Goal: Information Seeking & Learning: Learn about a topic

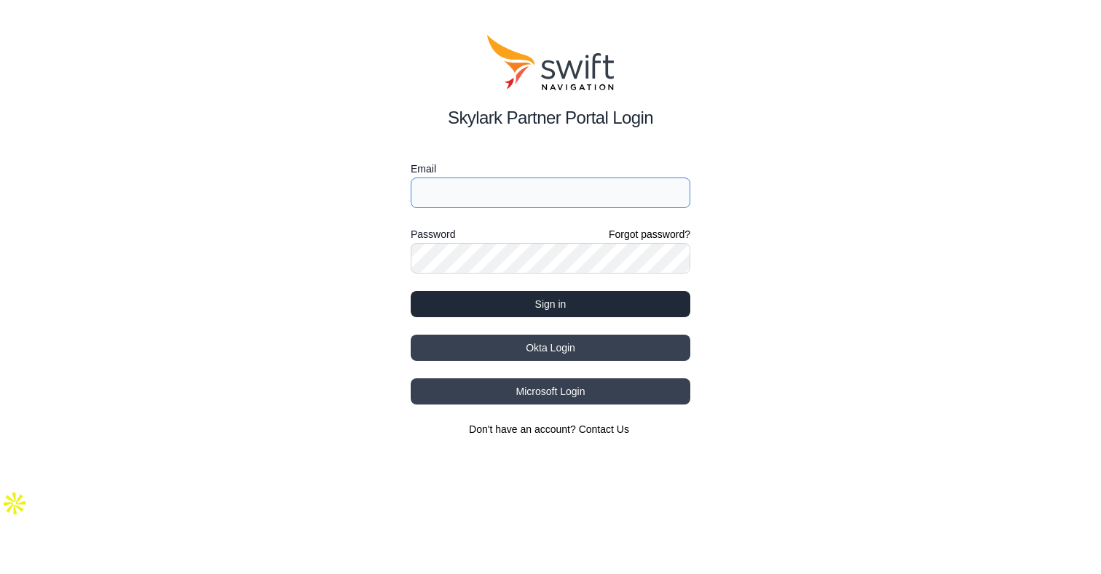
type input "joseph.noronha@swift-nav.com"
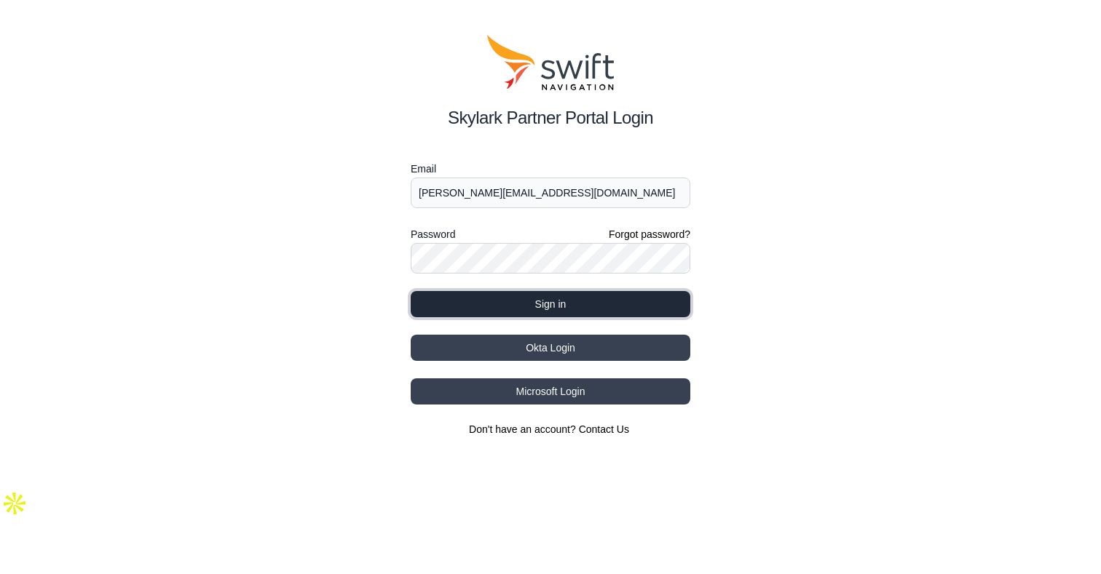
click at [519, 309] on button "Sign in" at bounding box center [551, 304] width 280 height 26
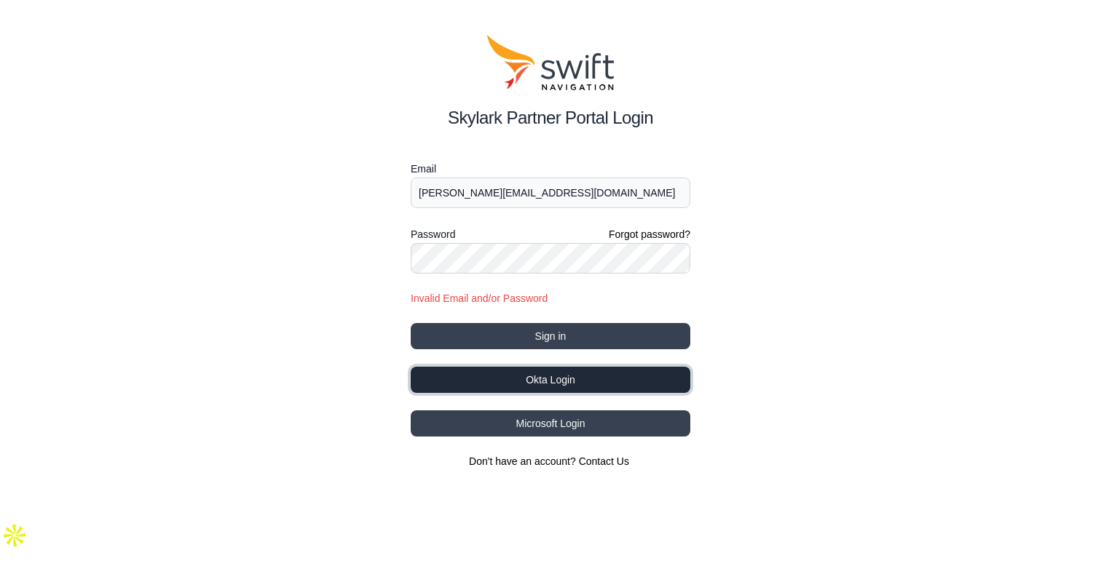
click at [545, 380] on button "Okta Login" at bounding box center [551, 380] width 280 height 26
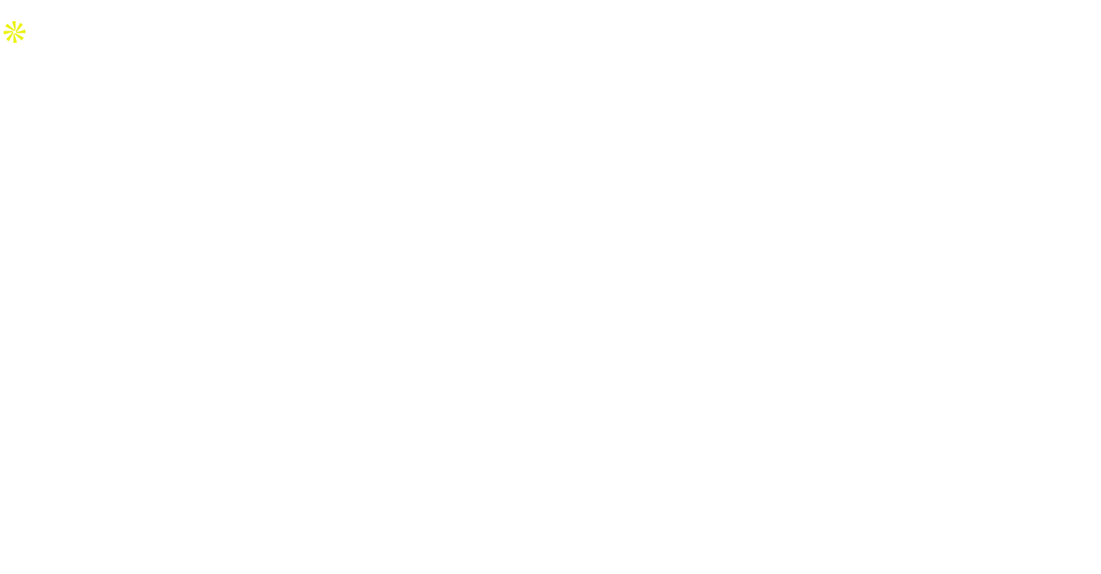
select select
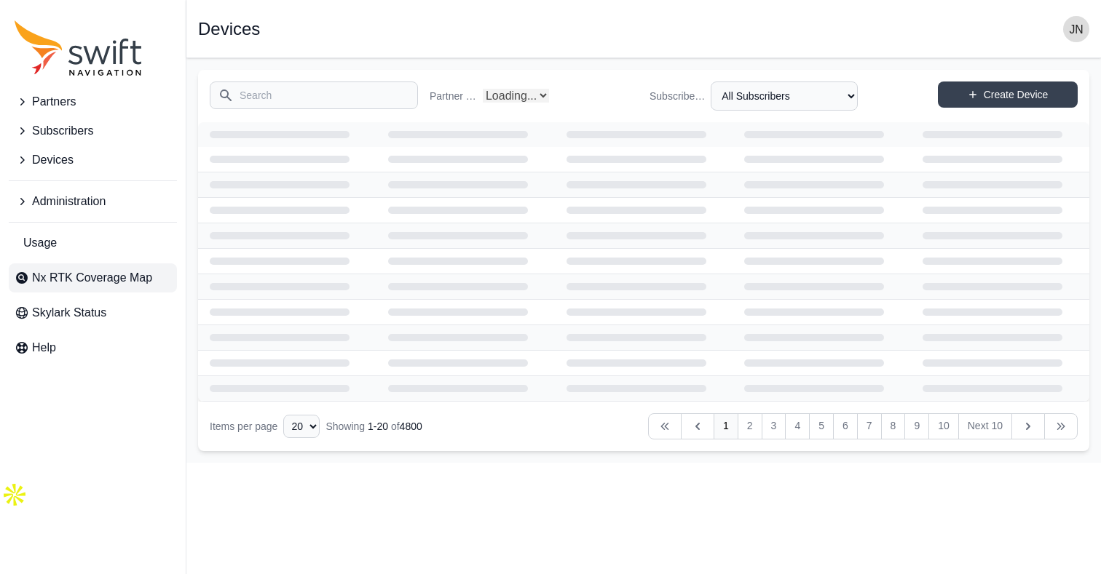
select select "Partner Name"
click at [114, 280] on span "Nx RTK Coverage Map" at bounding box center [92, 277] width 120 height 17
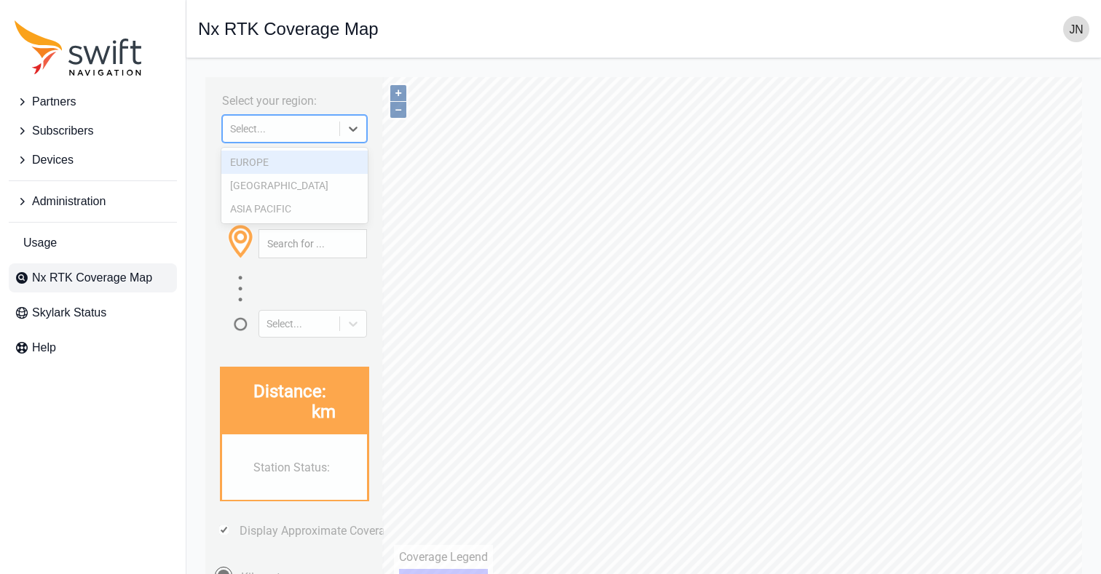
click at [355, 131] on icon at bounding box center [353, 129] width 15 height 15
click at [260, 165] on div "EUROPE" at bounding box center [294, 162] width 147 height 23
click at [257, 162] on div "Enter your location: (Address, latitude/longitude or click on map) Select..." at bounding box center [295, 248] width 164 height 178
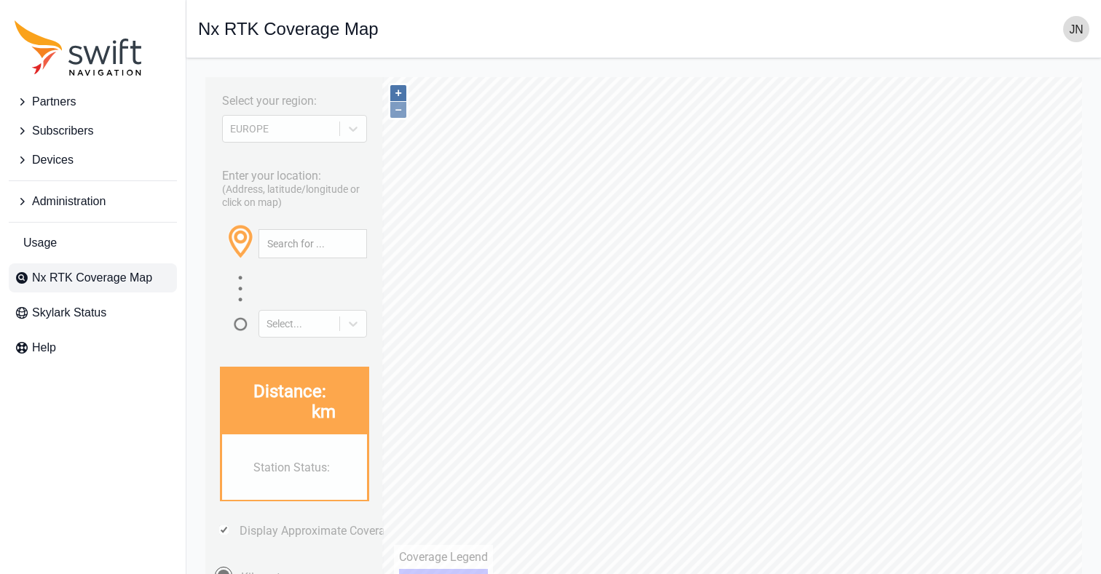
click at [398, 94] on button "+" at bounding box center [398, 93] width 16 height 16
click at [399, 95] on button "+" at bounding box center [398, 93] width 16 height 16
click at [398, 90] on button "+" at bounding box center [398, 93] width 16 height 16
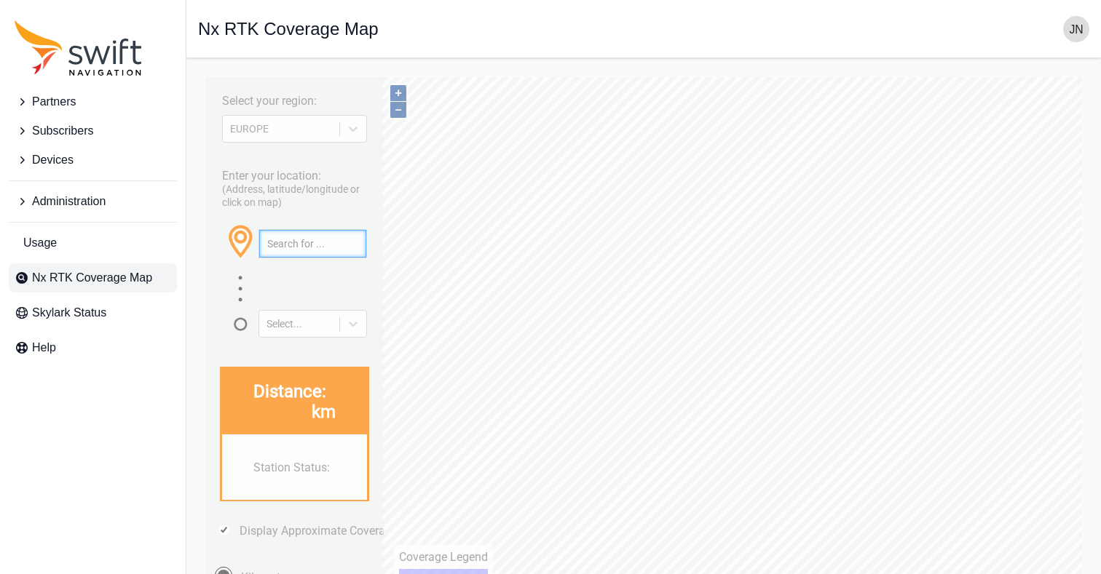
click at [317, 244] on input "text" at bounding box center [312, 244] width 107 height 28
click at [309, 243] on input "[GEOGRAPHIC_DATA]" at bounding box center [312, 244] width 107 height 28
click at [354, 323] on icon at bounding box center [353, 324] width 9 height 5
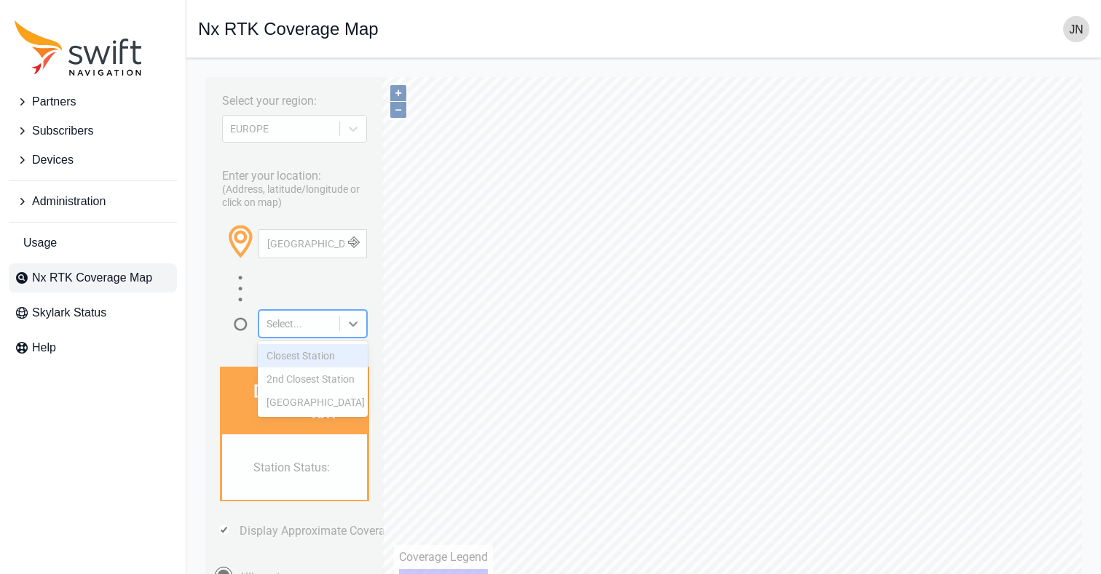
click at [325, 352] on div "Closest Station" at bounding box center [313, 355] width 111 height 23
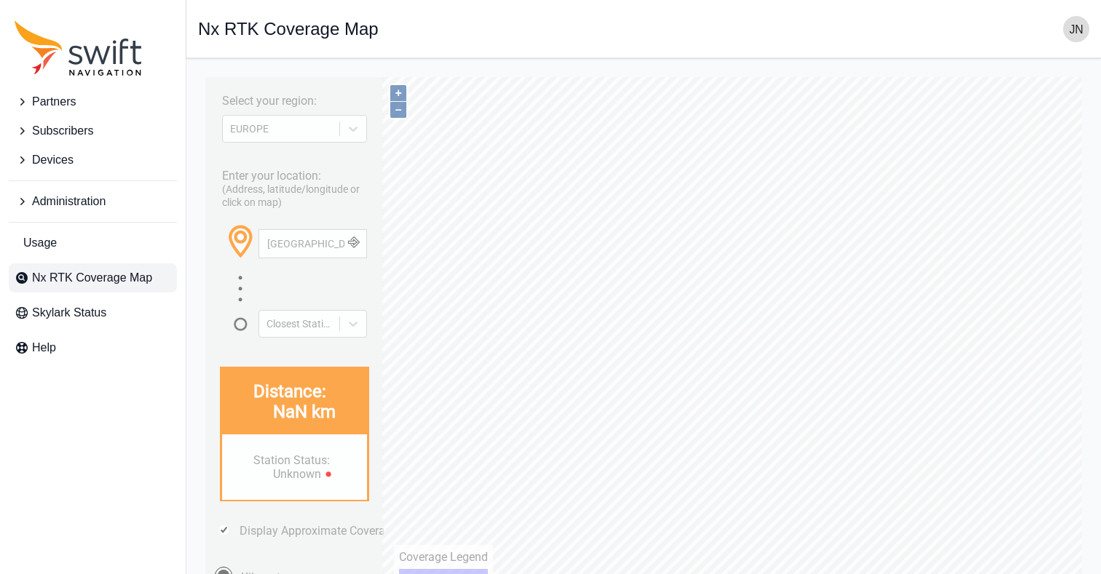
click at [336, 266] on div "[GEOGRAPHIC_DATA]" at bounding box center [312, 254] width 108 height 51
click at [358, 240] on button "button" at bounding box center [353, 244] width 24 height 28
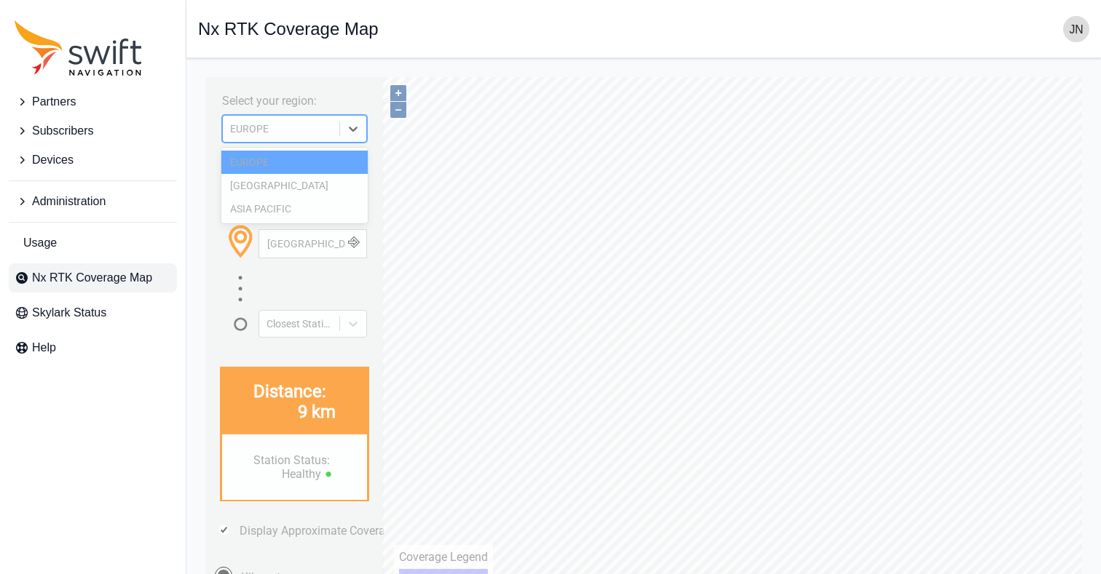
click at [351, 124] on icon at bounding box center [353, 129] width 15 height 15
click at [274, 208] on div "ASIA PACIFIC" at bounding box center [294, 208] width 147 height 23
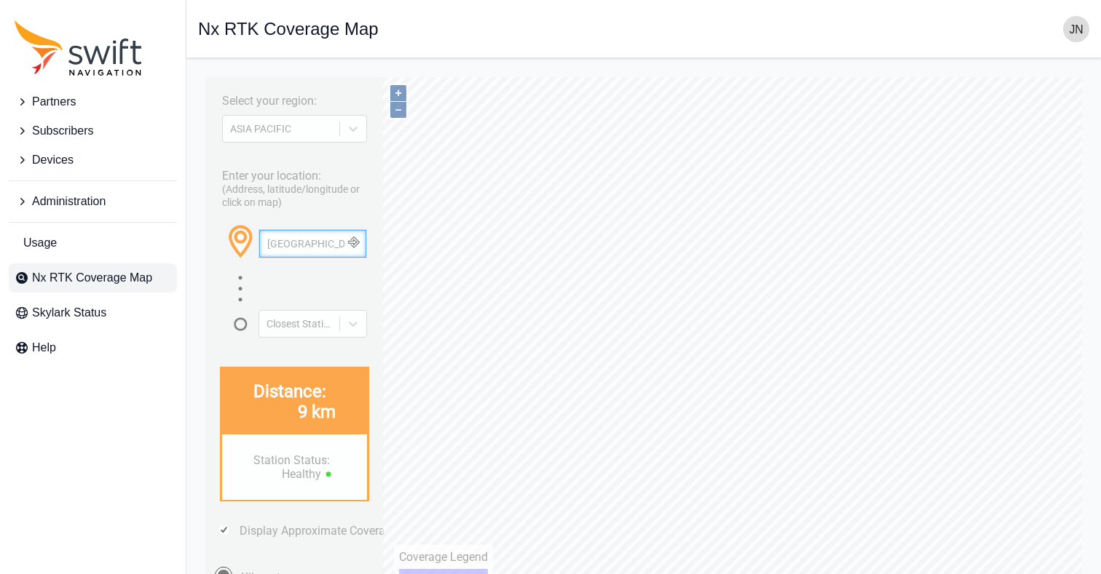
click at [304, 242] on input "[GEOGRAPHIC_DATA]" at bounding box center [312, 244] width 107 height 28
click at [310, 238] on input "[GEOGRAPHIC_DATA]" at bounding box center [312, 244] width 107 height 28
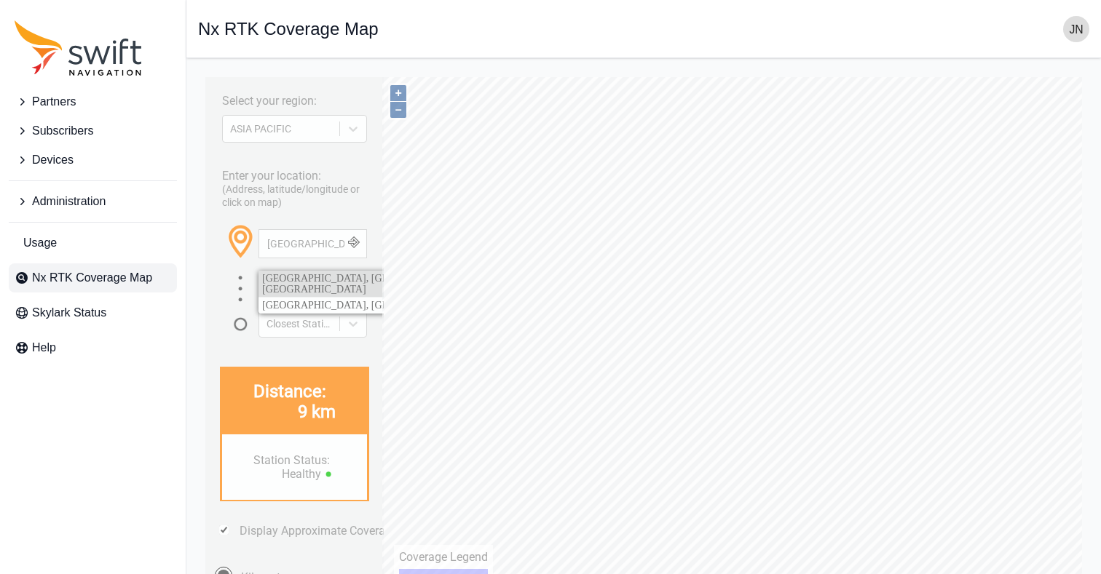
click at [293, 277] on span "[GEOGRAPHIC_DATA], [GEOGRAPHIC_DATA], [GEOGRAPHIC_DATA]" at bounding box center [369, 284] width 215 height 22
click at [397, 114] on button "–" at bounding box center [398, 110] width 16 height 16
click at [397, 91] on button "+" at bounding box center [398, 93] width 16 height 16
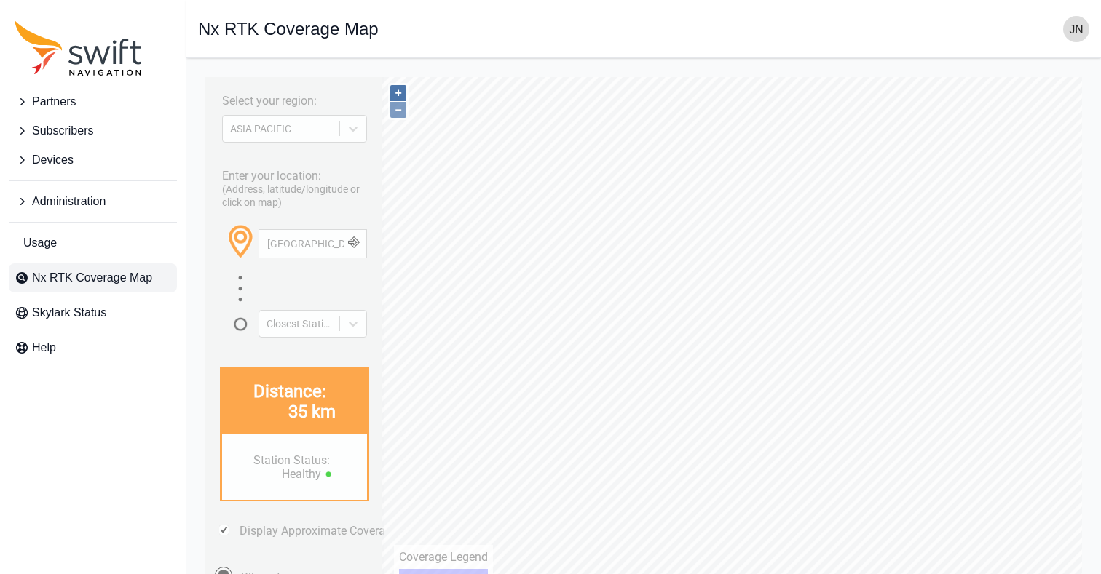
click at [397, 91] on button "+" at bounding box center [398, 93] width 16 height 16
type input "34.063°, 135.258°"
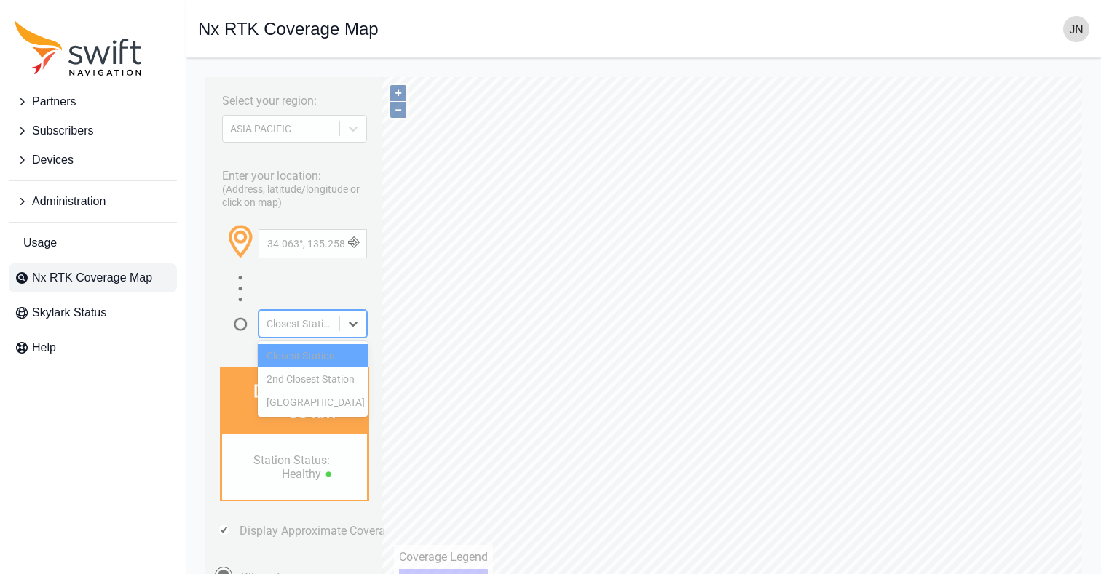
click at [359, 322] on icon at bounding box center [353, 324] width 15 height 15
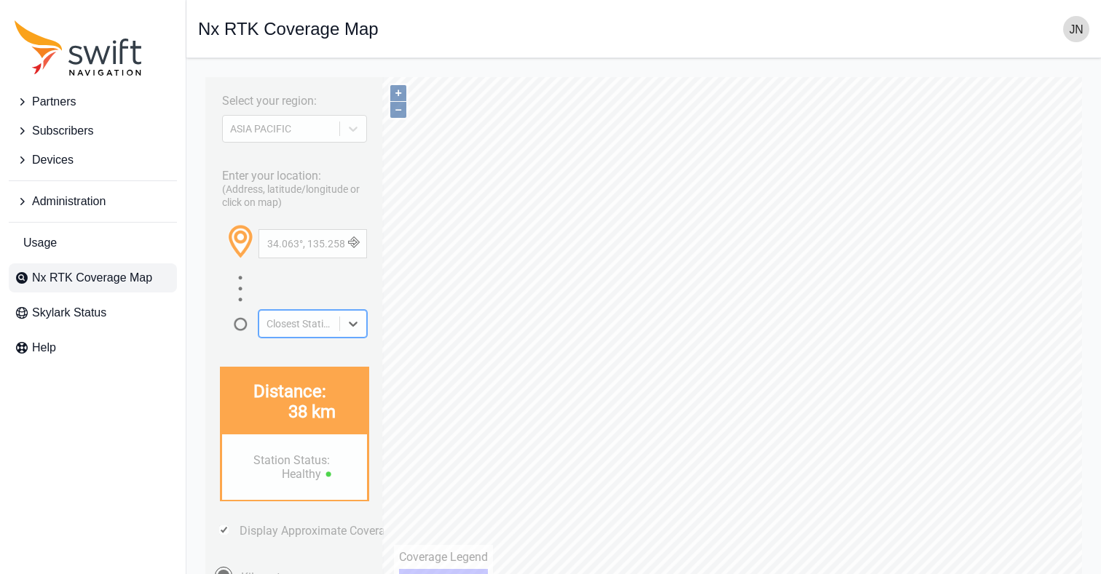
click at [359, 322] on icon at bounding box center [353, 324] width 15 height 15
